Goal: Find specific page/section: Find specific page/section

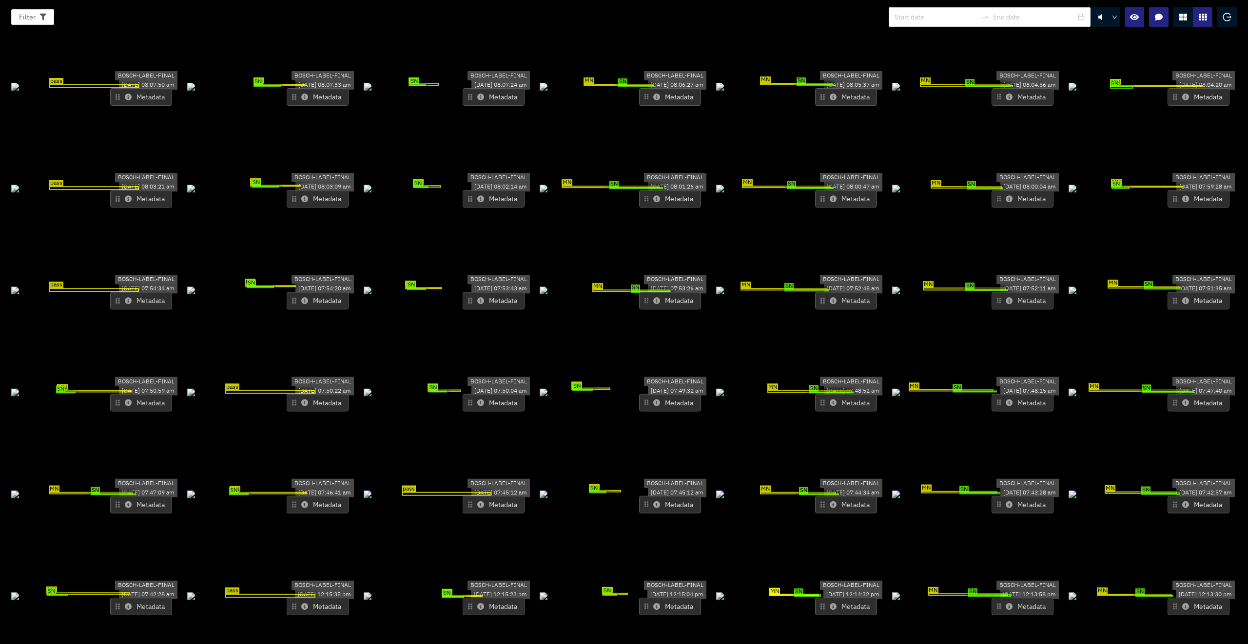
click at [842, 18] on icon at bounding box center [1183, 17] width 8 height 8
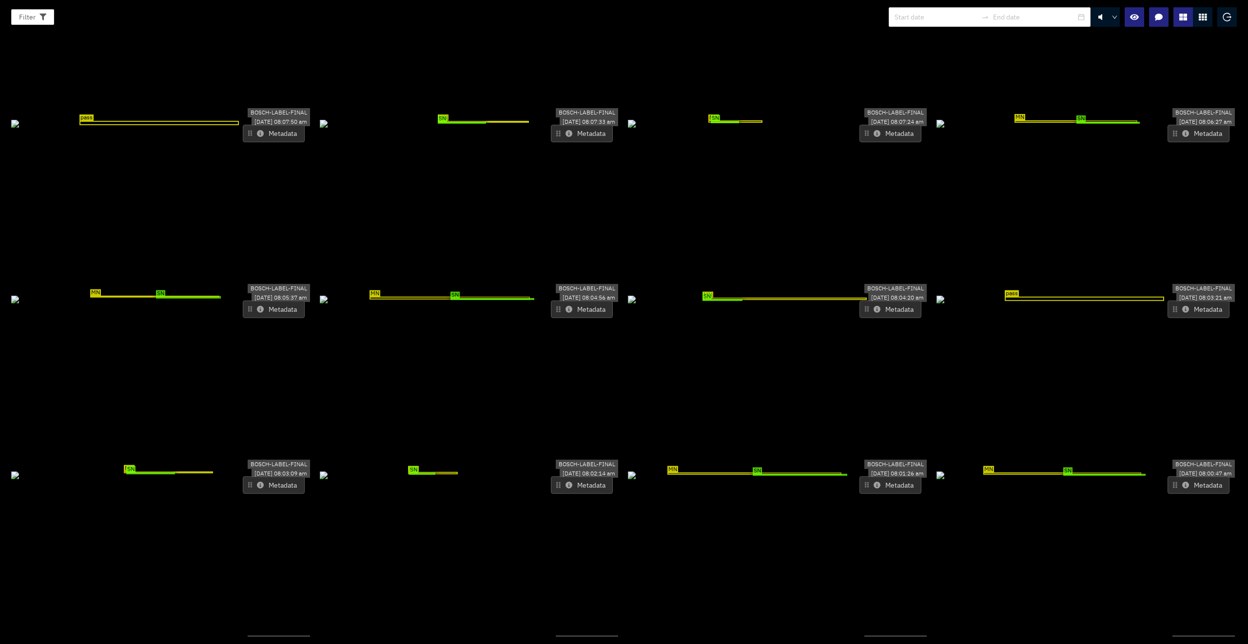
click at [791, 125] on div "MN SN" at bounding box center [778, 122] width 301 height 11
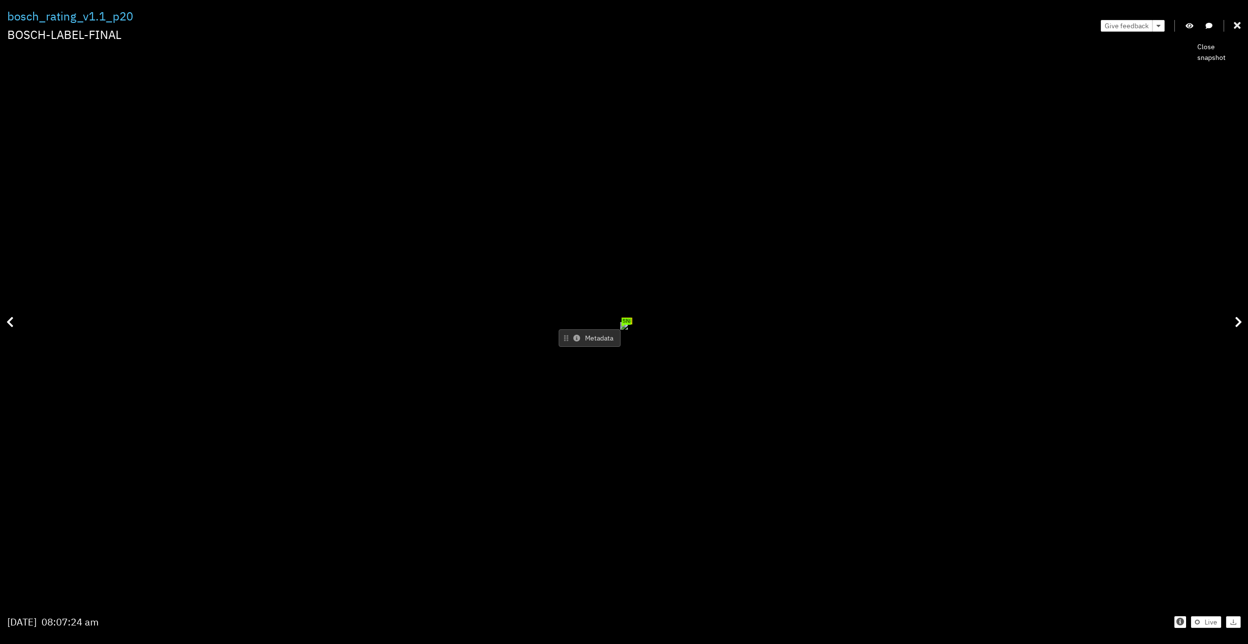
click at [842, 23] on icon at bounding box center [1237, 26] width 7 height 10
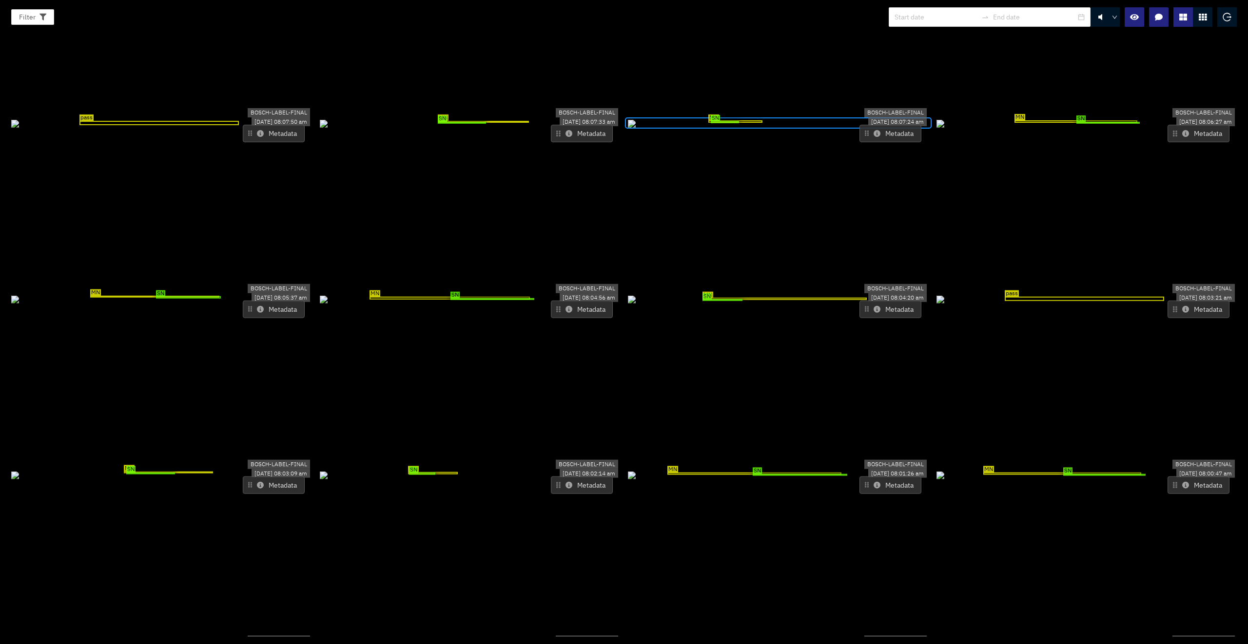
click at [482, 128] on div "SN MN" at bounding box center [470, 122] width 301 height 11
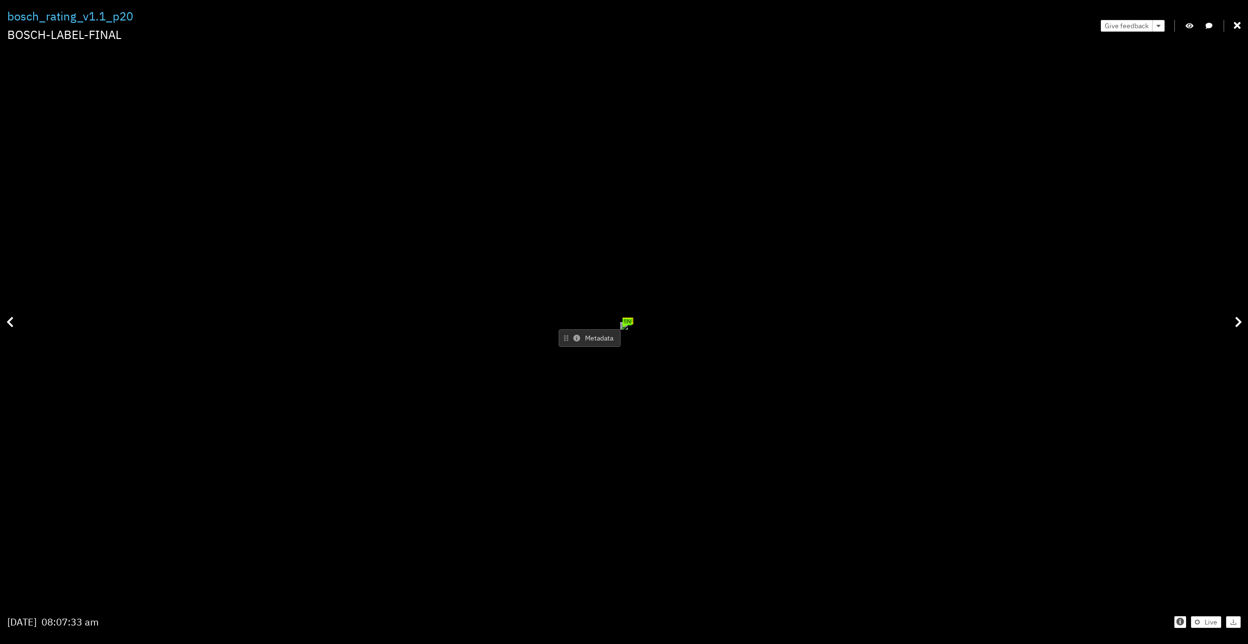
click at [842, 23] on div "Filter 0 bosch_rating_v1.1_p20 BOSCH-LABEL-FINAL Give feedback SN MN Metadata […" at bounding box center [624, 322] width 1248 height 644
click at [842, 29] on div "Give feedback" at bounding box center [1170, 25] width 140 height 37
click at [842, 27] on div "Filter 0 bosch_rating_v1.1_p20 BOSCH-LABEL-FINAL Give feedback SN MN Metadata […" at bounding box center [624, 322] width 1248 height 644
click at [842, 26] on icon at bounding box center [1237, 26] width 7 height 10
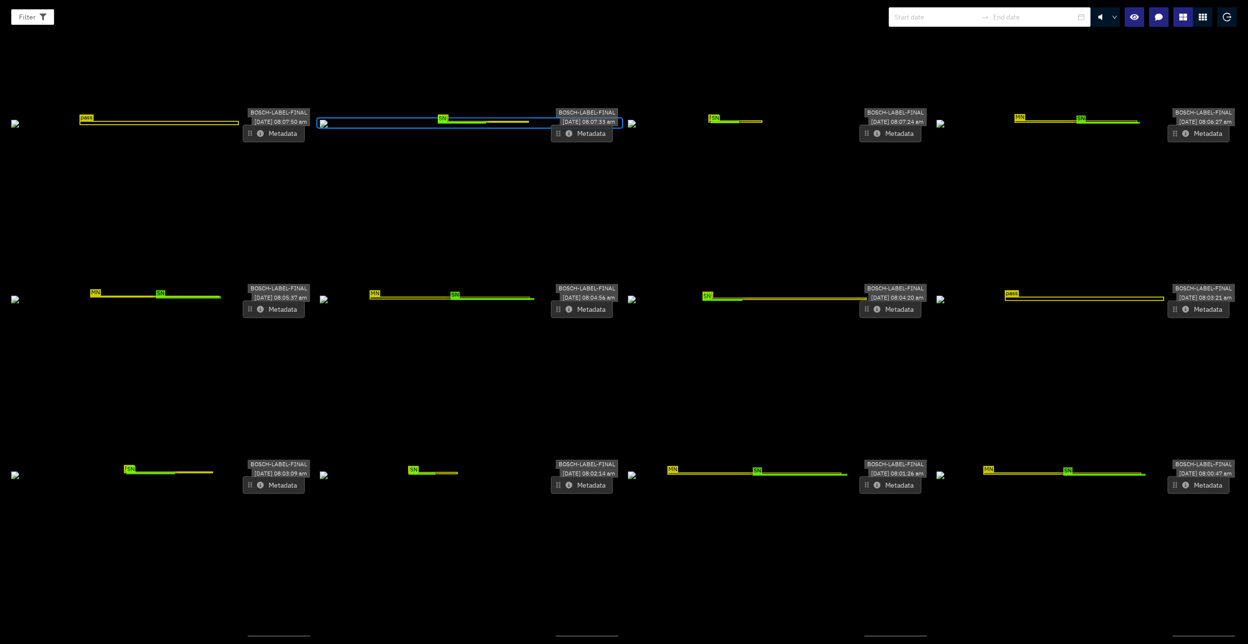
click at [842, 128] on div "MN SN" at bounding box center [1086, 122] width 301 height 11
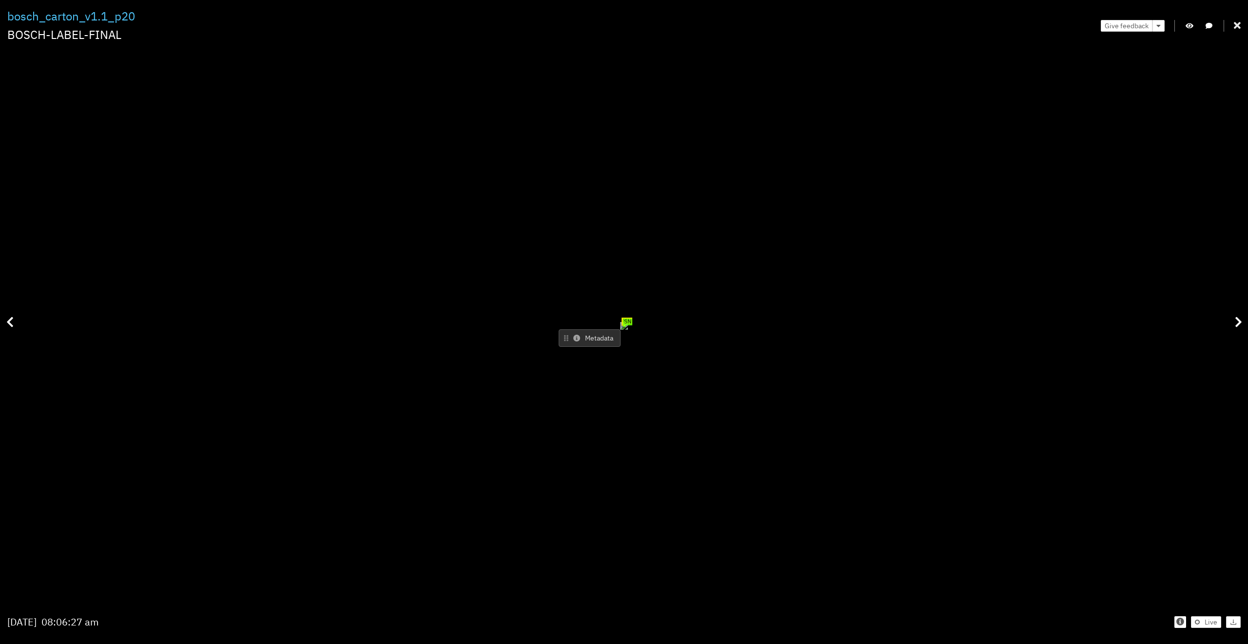
click at [842, 22] on icon at bounding box center [1237, 26] width 7 height 10
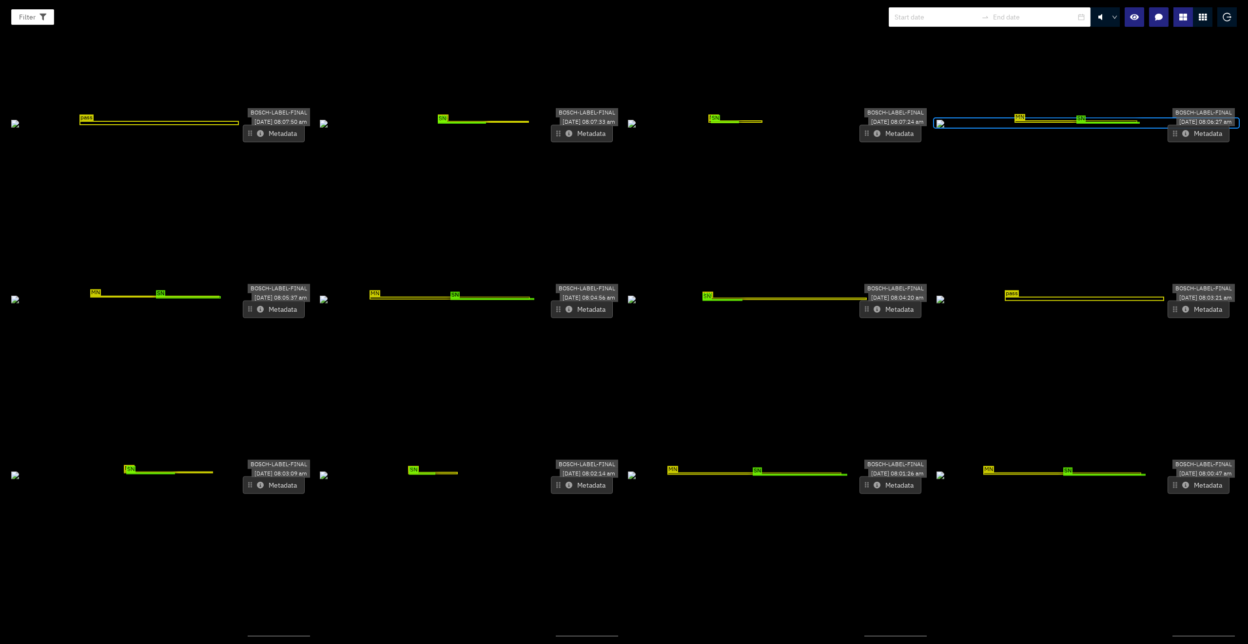
click at [264, 125] on button "Metadata" at bounding box center [274, 134] width 62 height 18
click at [261, 130] on icon at bounding box center [260, 133] width 7 height 7
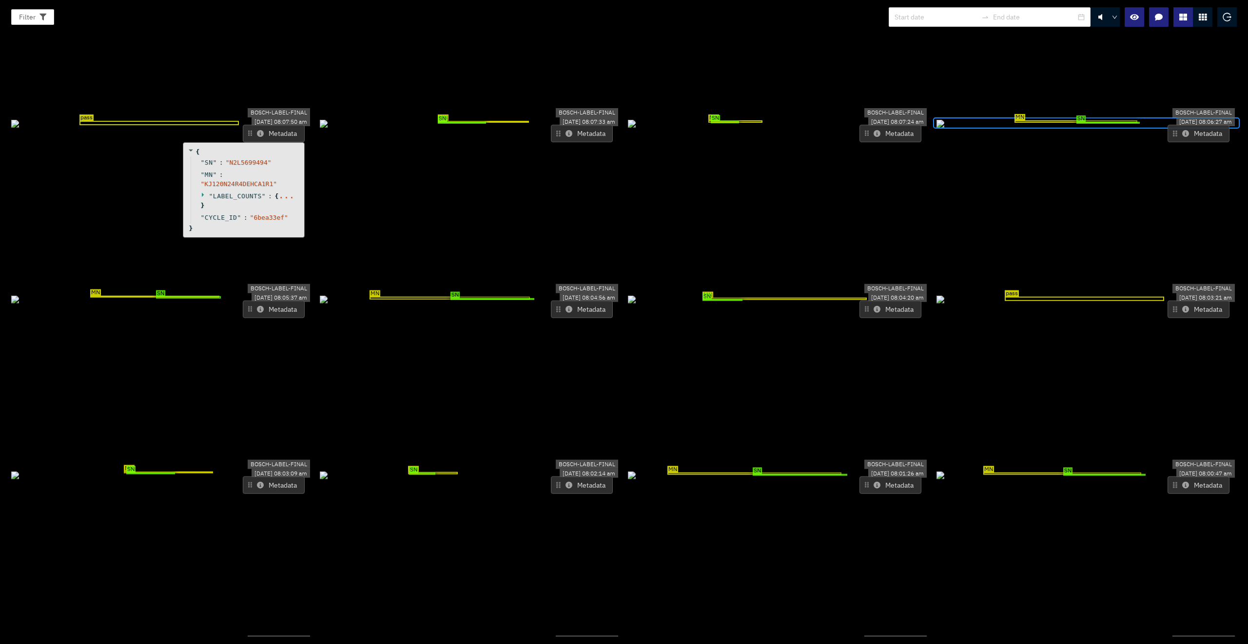
click at [261, 130] on icon at bounding box center [260, 133] width 7 height 7
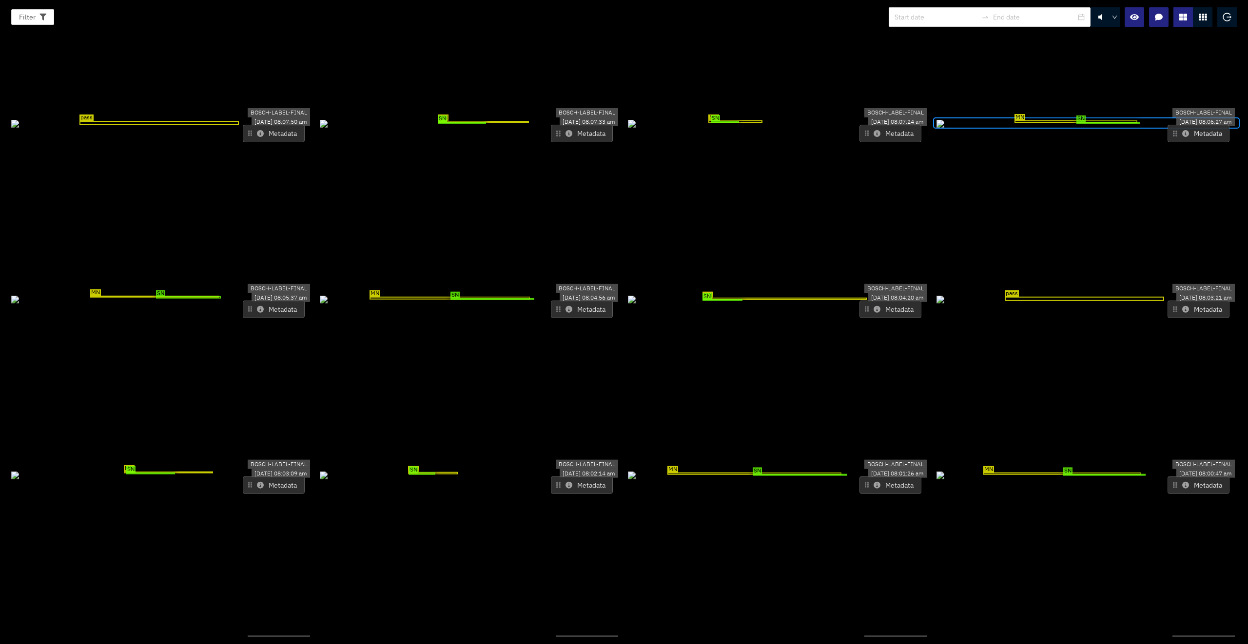
click at [257, 306] on icon at bounding box center [260, 309] width 7 height 7
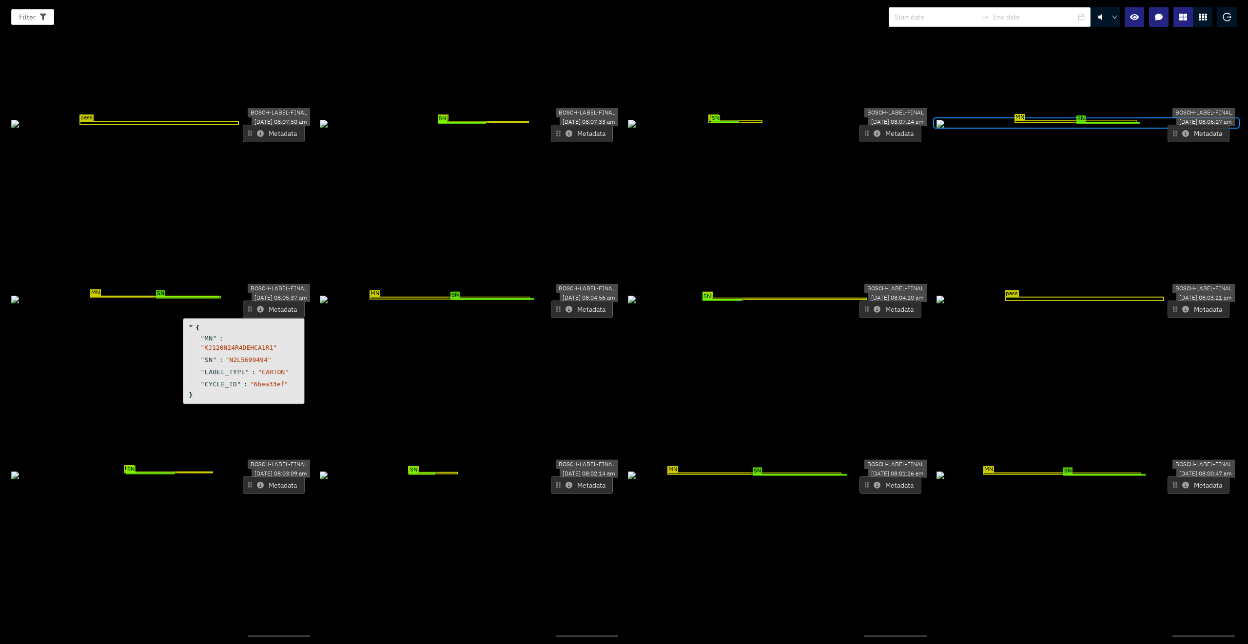
click at [257, 306] on icon at bounding box center [260, 309] width 7 height 7
